Goal: Task Accomplishment & Management: Use online tool/utility

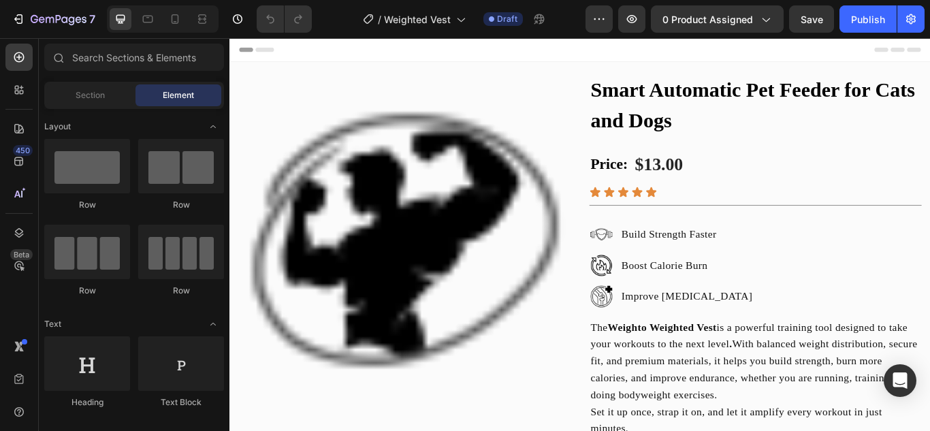
scroll to position [29, 0]
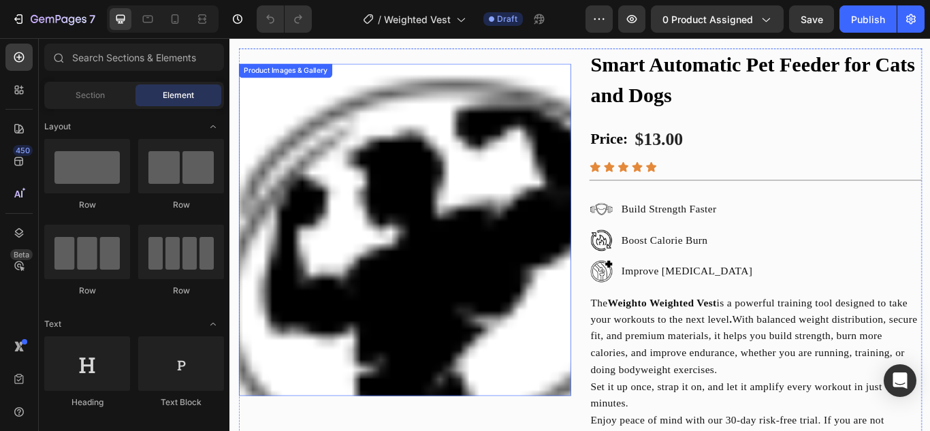
click at [334, 171] on img at bounding box center [433, 261] width 387 height 387
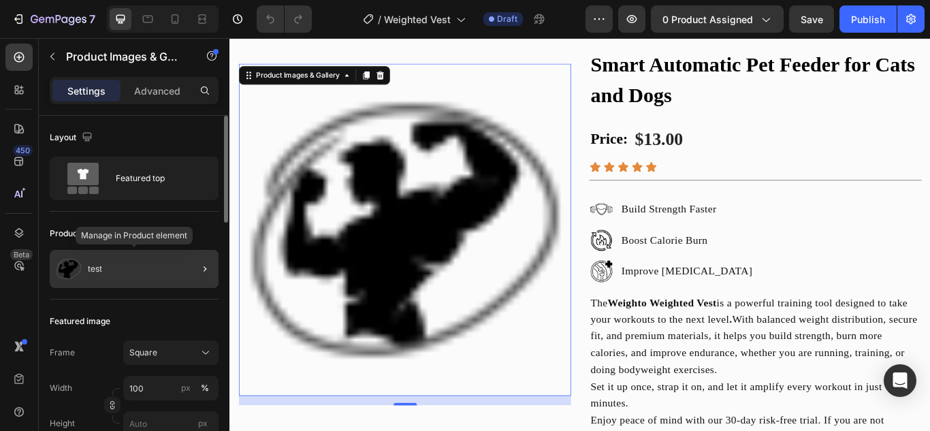
click at [130, 280] on div "test" at bounding box center [134, 269] width 169 height 38
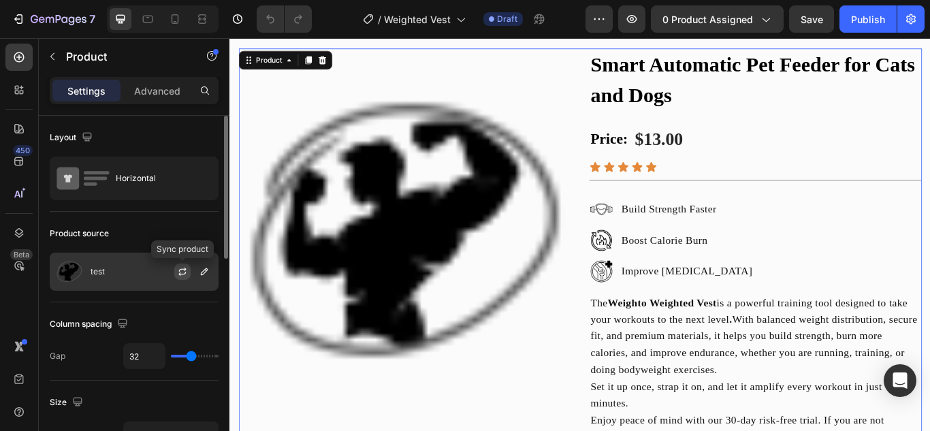
click at [187, 267] on icon "button" at bounding box center [182, 271] width 11 height 11
click at [209, 274] on icon "button" at bounding box center [204, 271] width 11 height 11
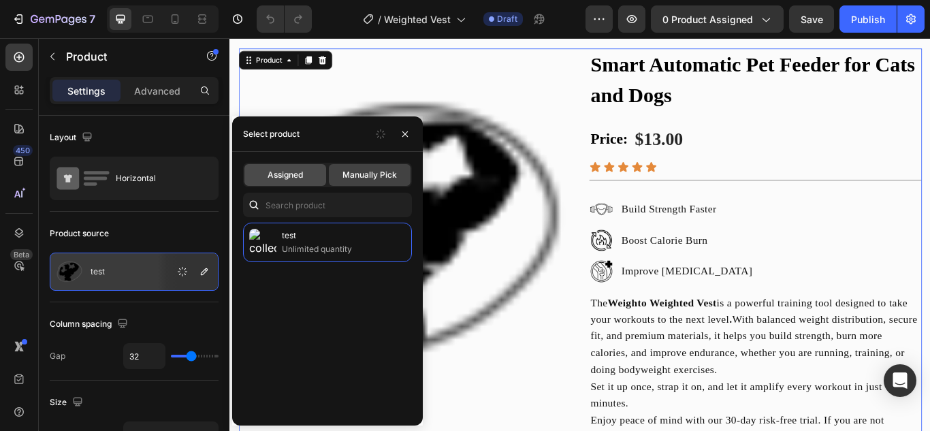
click at [278, 174] on span "Assigned" at bounding box center [285, 175] width 35 height 12
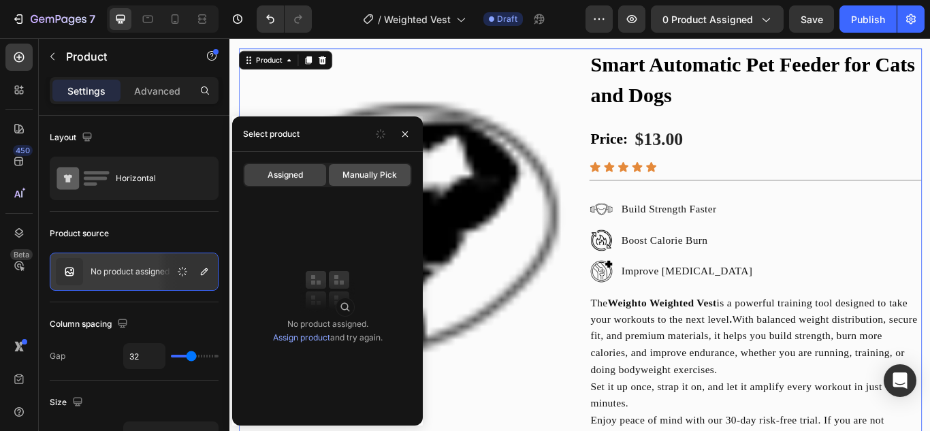
click at [376, 182] on div "Manually Pick" at bounding box center [370, 175] width 82 height 22
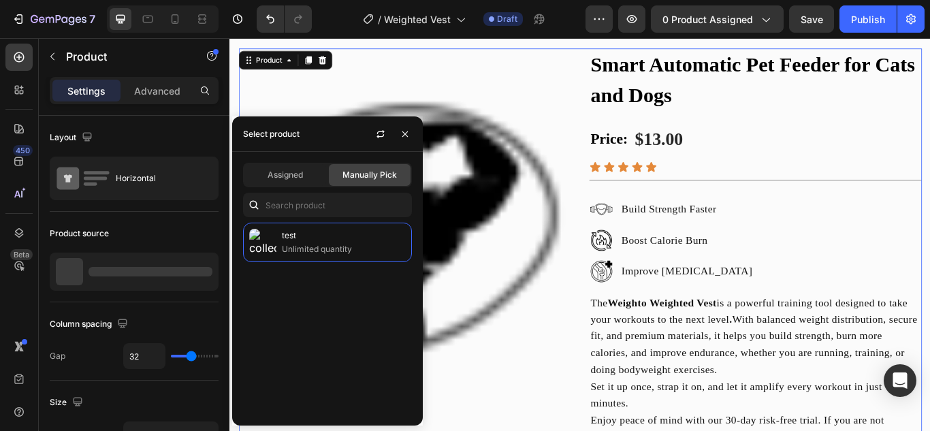
scroll to position [0, 0]
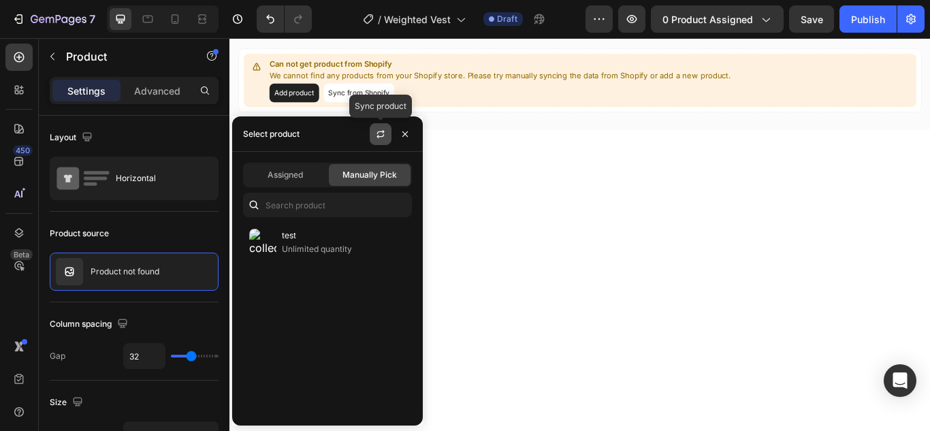
click at [377, 127] on button "button" at bounding box center [381, 134] width 22 height 22
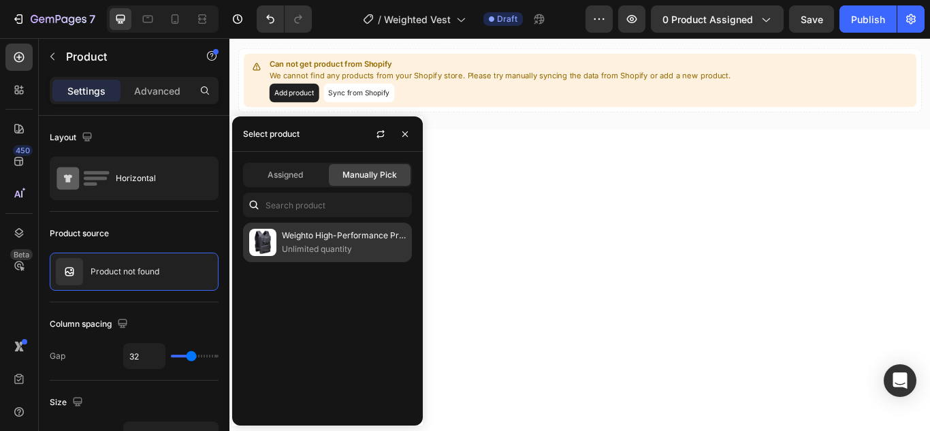
click at [369, 249] on p "Unlimited quantity" at bounding box center [344, 249] width 124 height 14
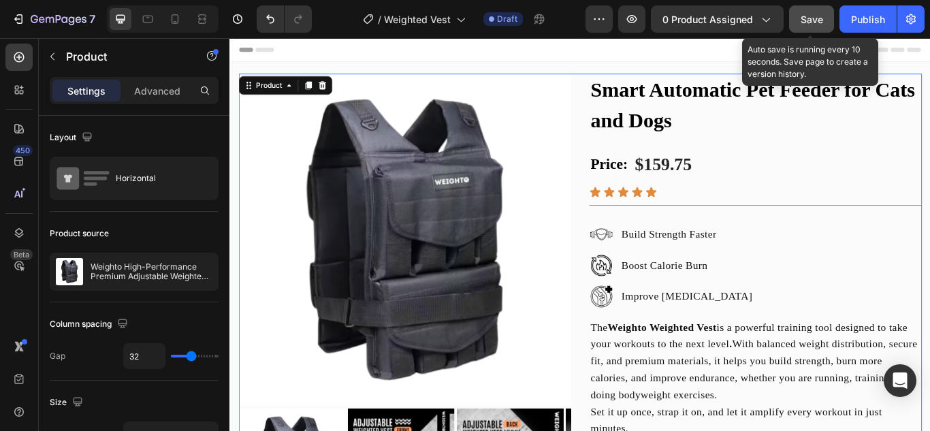
click at [810, 10] on button "Save" at bounding box center [811, 18] width 45 height 27
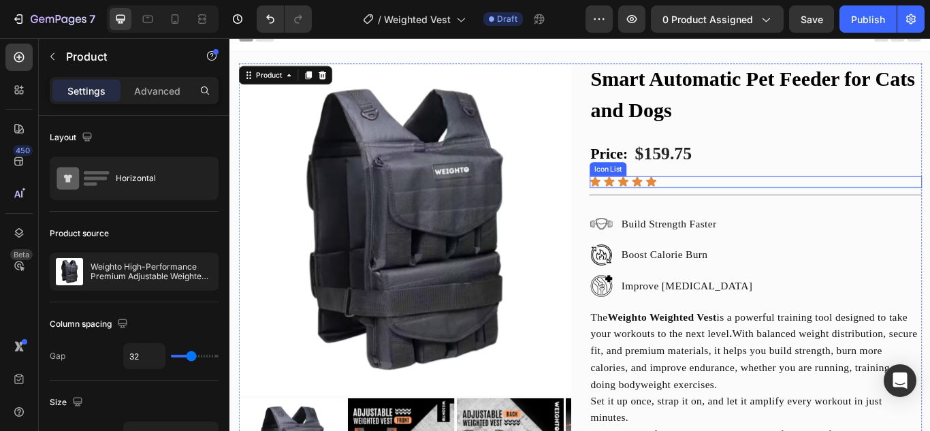
scroll to position [12, 0]
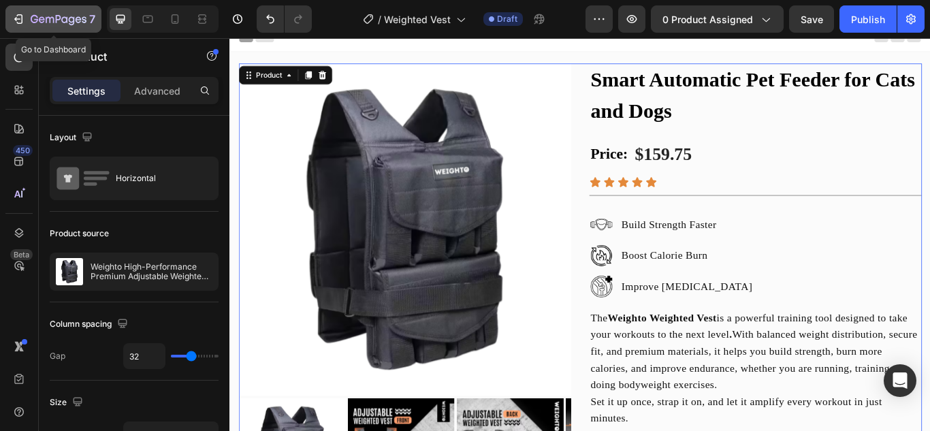
click at [44, 20] on icon "button" at bounding box center [59, 20] width 56 height 12
